Goal: Information Seeking & Learning: Learn about a topic

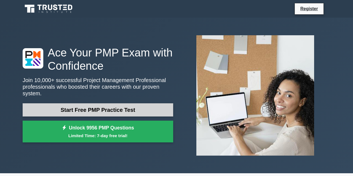
click at [120, 107] on link "Start Free PMP Practice Test" at bounding box center [98, 109] width 151 height 13
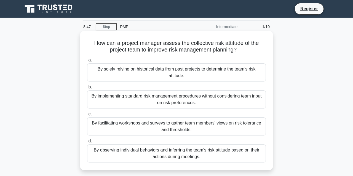
click at [198, 72] on div "By solely relying on historical data from past projects to determine the team's…" at bounding box center [176, 72] width 179 height 18
click at [87, 62] on input "a. By solely relying on historical data from past projects to determine the tea…" at bounding box center [87, 60] width 0 height 4
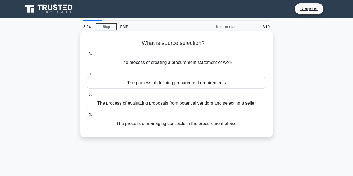
click at [191, 84] on div "The process of defining procurement requirements" at bounding box center [176, 83] width 179 height 12
click at [87, 76] on input "b. The process of defining procurement requirements" at bounding box center [87, 74] width 0 height 4
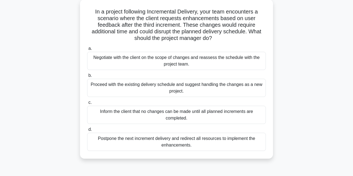
scroll to position [31, 0]
click at [182, 61] on div "Negotiate with the client on the scope of changes and reassess the schedule wit…" at bounding box center [176, 61] width 179 height 18
click at [87, 51] on input "a. Negotiate with the client on the scope of changes and reassess the schedule …" at bounding box center [87, 49] width 0 height 4
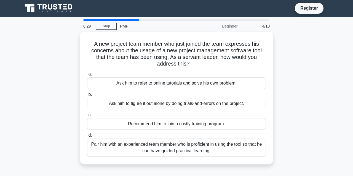
scroll to position [0, 0]
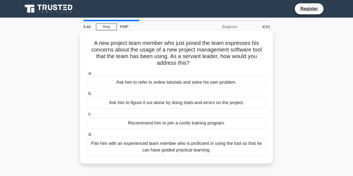
click at [178, 146] on div "Pair him with an experienced team member who is proficient in using the tool so…" at bounding box center [176, 147] width 179 height 18
click at [87, 136] on input "d. Pair him with an experienced team member who is proficient in using the tool…" at bounding box center [87, 135] width 0 height 4
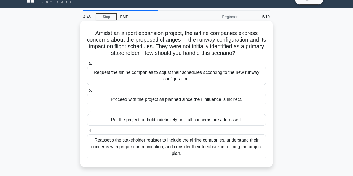
scroll to position [10, 0]
click at [145, 145] on div "Reassess the stakeholder register to include the airline companies, understand …" at bounding box center [176, 147] width 179 height 25
click at [87, 133] on input "d. Reassess the stakeholder register to include the airline companies, understa…" at bounding box center [87, 132] width 0 height 4
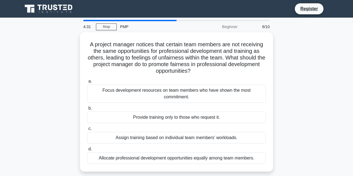
scroll to position [0, 0]
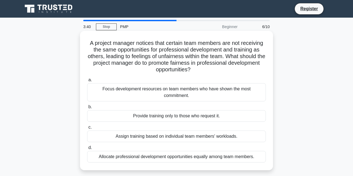
click at [192, 151] on div "Allocate professional development opportunities equally among team members." at bounding box center [176, 157] width 179 height 12
click at [87, 149] on input "d. Allocate professional development opportunities equally among team members." at bounding box center [87, 148] width 0 height 4
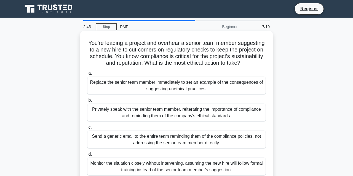
click at [147, 112] on div "Privately speak with the senior team member, reiterating the importance of comp…" at bounding box center [176, 113] width 179 height 18
click at [87, 102] on input "b. Privately speak with the senior team member, reiterating the importance of c…" at bounding box center [87, 101] width 0 height 4
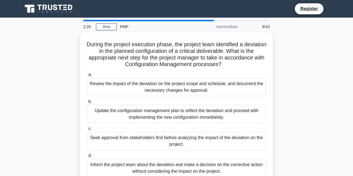
click at [147, 112] on div "Update the configuration management plan to reflect the deviation and proceed w…" at bounding box center [176, 114] width 179 height 18
click at [87, 104] on input "b. Update the configuration management plan to reflect the deviation and procee…" at bounding box center [87, 102] width 0 height 4
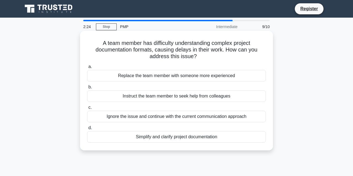
click at [145, 119] on div "Ignore the issue and continue with the current communication approach" at bounding box center [176, 117] width 179 height 12
click at [87, 109] on input "c. Ignore the issue and continue with the current communication approach" at bounding box center [87, 108] width 0 height 4
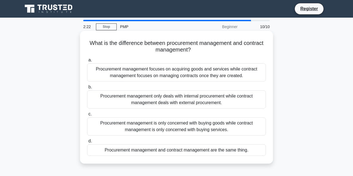
click at [145, 101] on div "Procurement management only deals with internal procurement while contract mana…" at bounding box center [176, 99] width 179 height 18
click at [87, 89] on input "b. Procurement management only deals with internal procurement while contract m…" at bounding box center [87, 87] width 0 height 4
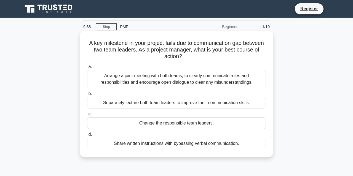
click at [175, 104] on div "Separately lecture both team leaders to improve their communication skills." at bounding box center [176, 103] width 179 height 12
click at [87, 96] on input "b. Separately lecture both team leaders to improve their communication skills." at bounding box center [87, 94] width 0 height 4
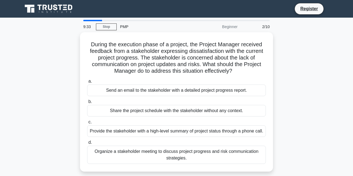
click at [175, 105] on div "Share the project schedule with the stakeholder without any context." at bounding box center [176, 111] width 179 height 12
click at [87, 104] on input "b. Share the project schedule with the stakeholder without any context." at bounding box center [87, 102] width 0 height 4
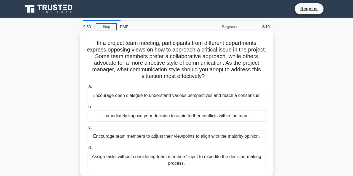
click at [158, 102] on div "a. Encourage open dialogue to understand various perspectives and reach a conse…" at bounding box center [176, 126] width 185 height 88
click at [159, 98] on div "Encourage open dialogue to understand various perspectives and reach a consensu…" at bounding box center [176, 96] width 179 height 12
click at [87, 88] on input "a. Encourage open dialogue to understand various perspectives and reach a conse…" at bounding box center [87, 87] width 0 height 4
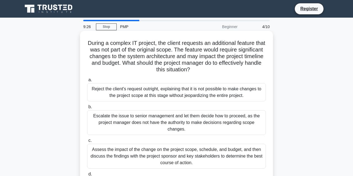
click at [151, 122] on div "Escalate the issue to senior management and let them decide how to proceed, as …" at bounding box center [176, 122] width 179 height 25
click at [87, 109] on input "b. Escalate the issue to senior management and let them decide how to proceed, …" at bounding box center [87, 107] width 0 height 4
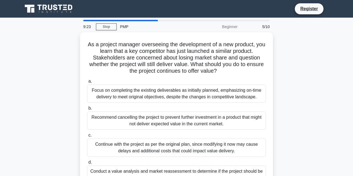
click at [151, 122] on div "Recommend cancelling the project to prevent further investment in a product tha…" at bounding box center [176, 121] width 179 height 18
click at [87, 110] on input "b. Recommend cancelling the project to prevent further investment in a product …" at bounding box center [87, 109] width 0 height 4
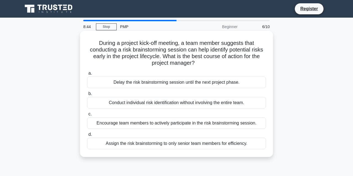
click at [170, 125] on div "Encourage team members to actively participate in the risk brainstorming sessio…" at bounding box center [176, 123] width 179 height 12
click at [87, 116] on input "c. Encourage team members to actively participate in the risk brainstorming ses…" at bounding box center [87, 114] width 0 height 4
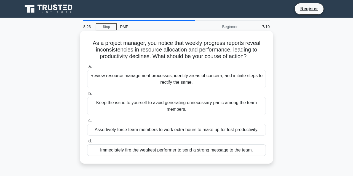
click at [145, 103] on div "Keep the issue to yourself to avoid generating unnecessary panic among the team…" at bounding box center [176, 106] width 179 height 18
click at [87, 96] on input "b. Keep the issue to yourself to avoid generating unnecessary panic among the t…" at bounding box center [87, 94] width 0 height 4
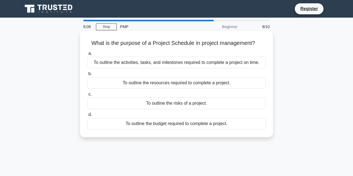
click at [144, 82] on div "To outline the resources required to complete a project." at bounding box center [176, 83] width 179 height 12
click at [87, 76] on input "b. To outline the resources required to complete a project." at bounding box center [87, 74] width 0 height 4
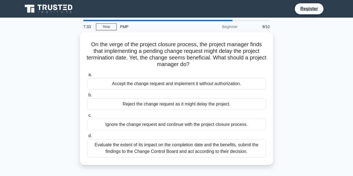
click at [144, 82] on div "Accept the change request and implement it without authorization." at bounding box center [176, 84] width 179 height 12
click at [87, 77] on input "a. Accept the change request and implement it without authorization." at bounding box center [87, 75] width 0 height 4
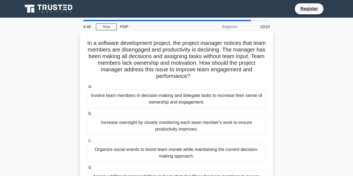
click at [178, 101] on div "Involve team members in decision-making and delegate tasks to increase their se…" at bounding box center [176, 99] width 179 height 18
click at [87, 88] on input "a. Involve team members in decision-making and delegate tasks to increase their…" at bounding box center [87, 87] width 0 height 4
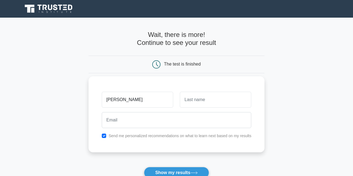
type input "[PERSON_NAME]"
click at [196, 98] on input "text" at bounding box center [215, 100] width 71 height 16
type input "lucas"
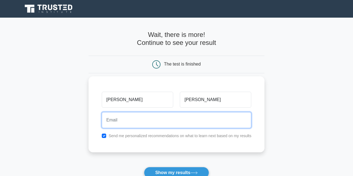
click at [147, 124] on input "email" at bounding box center [177, 120] width 150 height 16
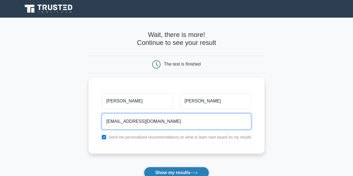
type input "mwakalongeadam@gmail.com"
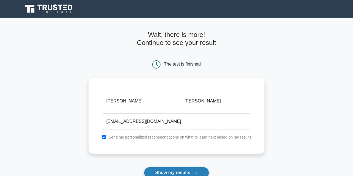
click at [177, 173] on button "Show my results" at bounding box center [176, 173] width 65 height 12
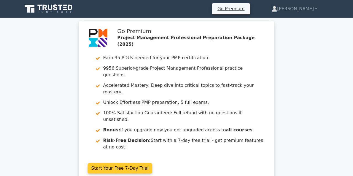
click at [123, 163] on link "Start Your Free 7-Day Trial" at bounding box center [120, 168] width 65 height 10
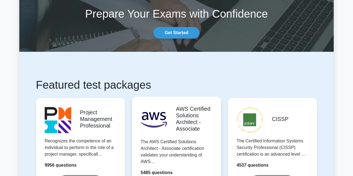
scroll to position [51, 0]
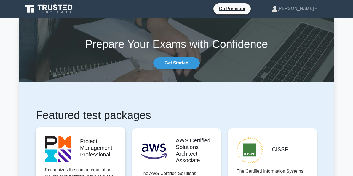
scroll to position [51, 0]
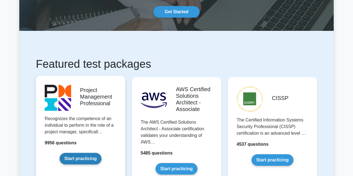
click at [87, 161] on link "Start practicing" at bounding box center [81, 159] width 42 height 12
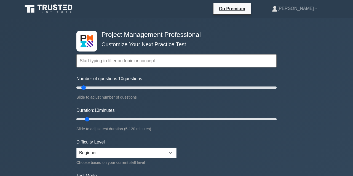
click at [125, 64] on input "text" at bounding box center [176, 60] width 200 height 13
type input "35"
click at [134, 118] on input "Duration: 35 minutes" at bounding box center [176, 119] width 200 height 7
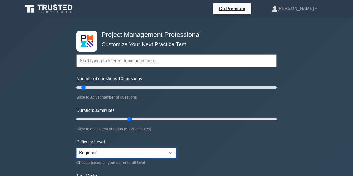
click at [76, 148] on select "Beginner Intermediate Expert" at bounding box center [126, 153] width 100 height 10
click option "Beginner" at bounding box center [0, 0] width 0 height 0
click at [76, 148] on select "Beginner Intermediate Expert" at bounding box center [126, 153] width 100 height 10
click at [172, 153] on select "Beginner Intermediate Expert" at bounding box center [126, 153] width 100 height 10
click at [76, 148] on select "Beginner Intermediate Expert" at bounding box center [126, 153] width 100 height 10
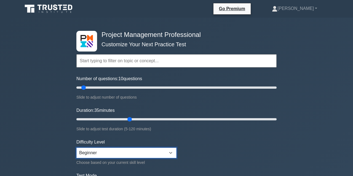
select select "intermediate"
click option "Intermediate" at bounding box center [0, 0] width 0 height 0
click at [105, 63] on input "text" at bounding box center [176, 60] width 200 height 13
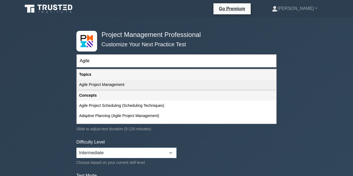
click at [141, 83] on div "Agile Project Management" at bounding box center [176, 85] width 199 height 10
type input "Agile Project Management"
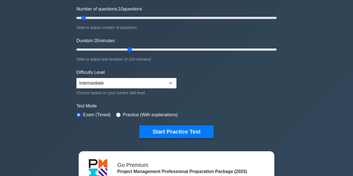
scroll to position [71, 0]
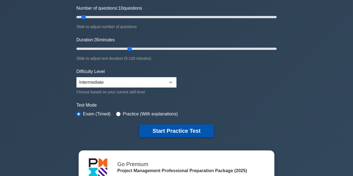
click at [174, 132] on button "Start Practice Test" at bounding box center [176, 131] width 74 height 13
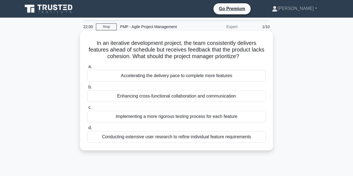
click at [157, 98] on div "Enhancing cross-functional collaboration and communication" at bounding box center [176, 96] width 179 height 12
click at [87, 89] on input "b. Enhancing cross-functional collaboration and communication" at bounding box center [87, 87] width 0 height 4
